Goal: Task Accomplishment & Management: Use online tool/utility

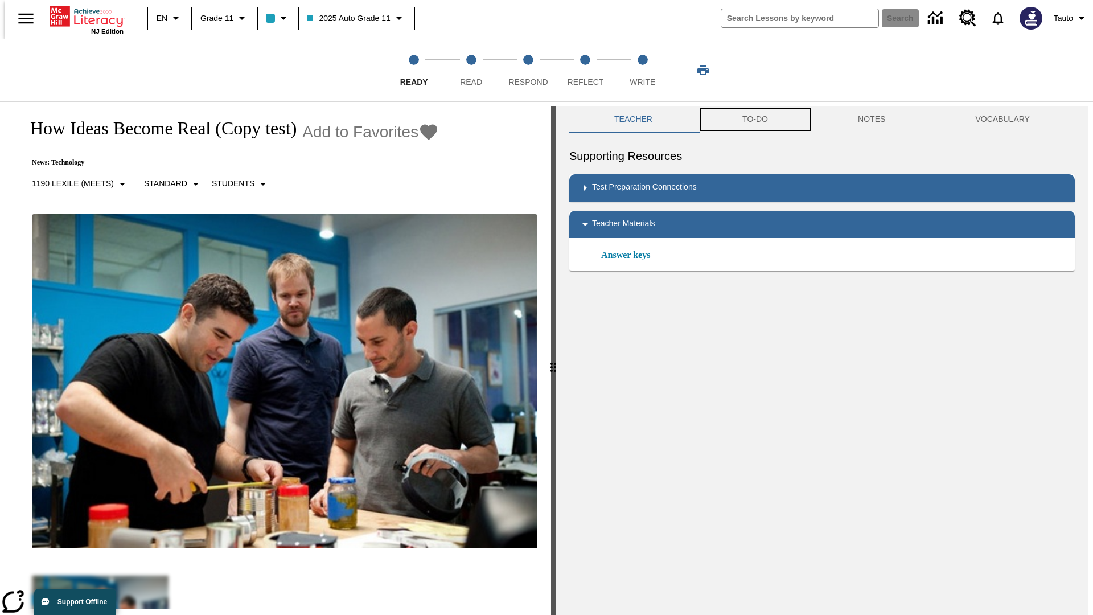
click at [754, 120] on button "TO-DO" at bounding box center [755, 119] width 116 height 27
